Goal: Transaction & Acquisition: Purchase product/service

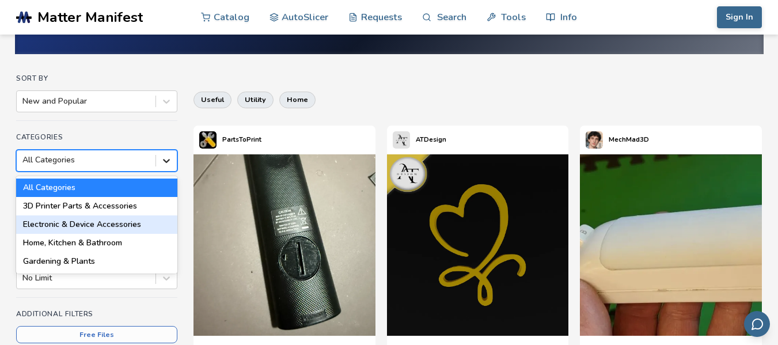
click at [168, 172] on div "18 results available. Use Up and Down to choose options, press Enter to select …" at bounding box center [96, 161] width 161 height 22
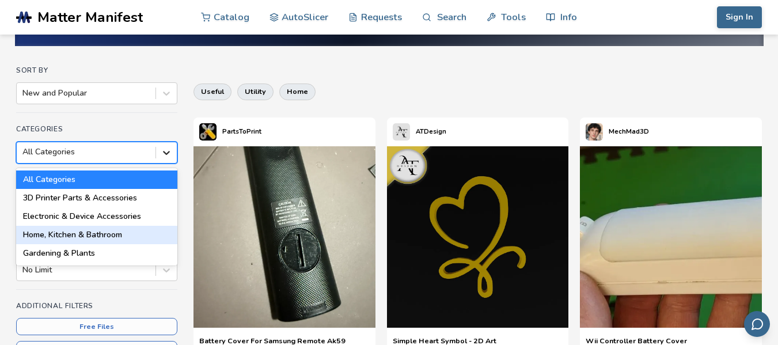
scroll to position [75, 0]
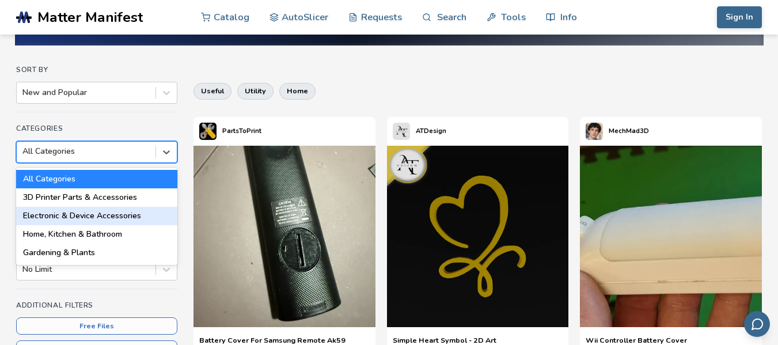
click at [140, 214] on div "Electronic & Device Accessories" at bounding box center [96, 216] width 161 height 18
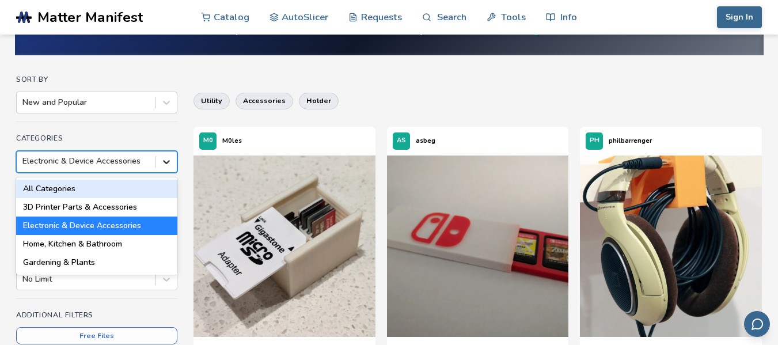
click at [167, 173] on div "option Electronic & Device Accessories, selected. 18 results available. Use Up …" at bounding box center [96, 162] width 161 height 22
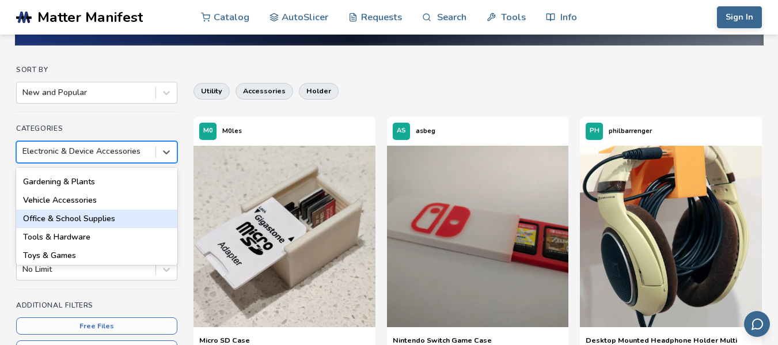
scroll to position [73, 0]
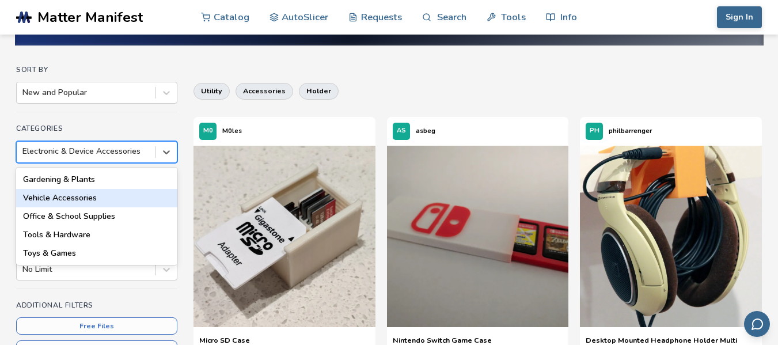
click at [82, 189] on div "Vehicle Accessories" at bounding box center [96, 198] width 161 height 18
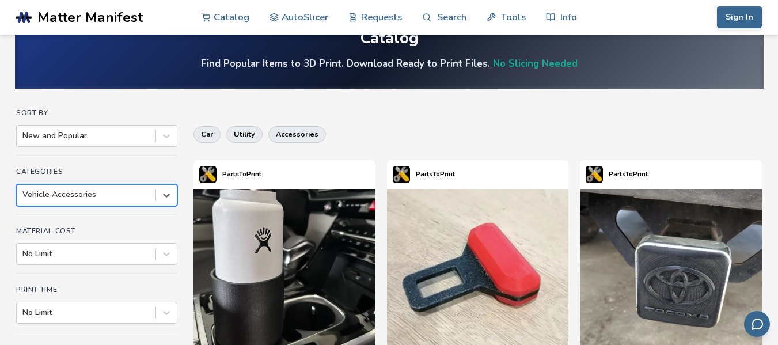
scroll to position [24, 0]
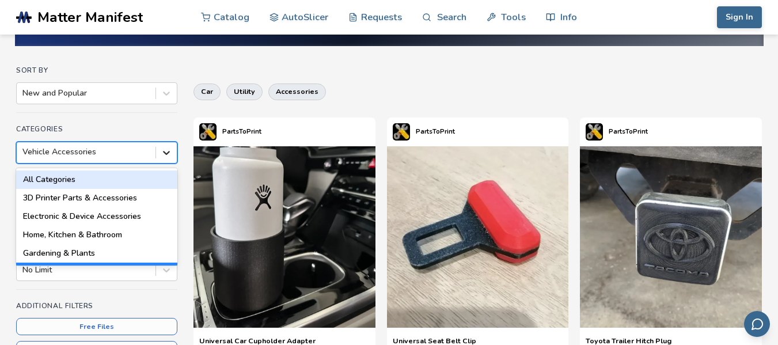
click at [171, 164] on div "option Vehicle Accessories, selected. 18 results available. Use Up and Down to …" at bounding box center [96, 153] width 161 height 22
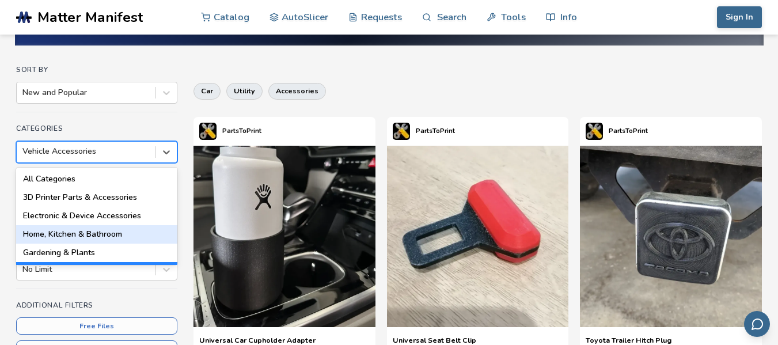
click at [112, 236] on div "Home, Kitchen & Bathroom" at bounding box center [96, 234] width 161 height 18
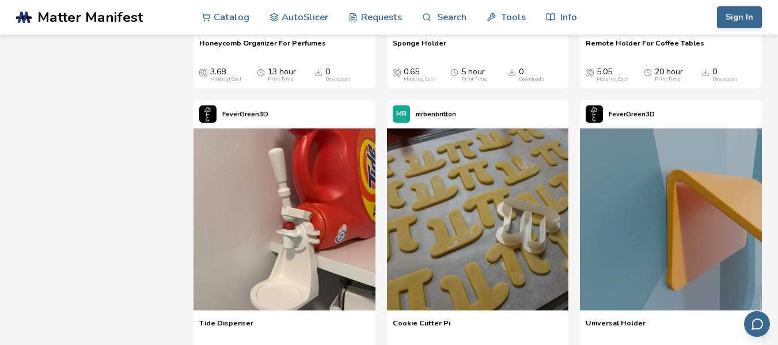
scroll to position [5748, 0]
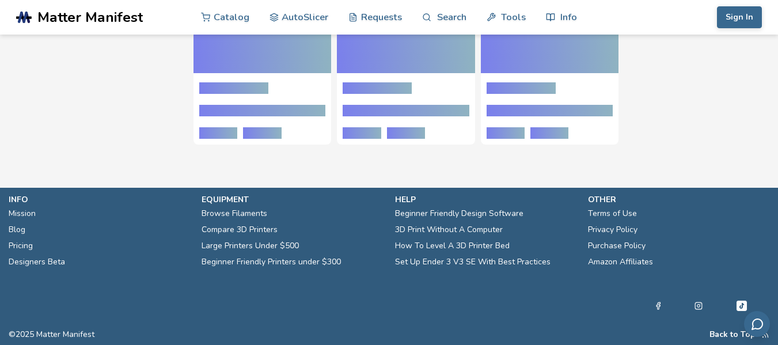
scroll to position [75, 0]
